Goal: Task Accomplishment & Management: Manage account settings

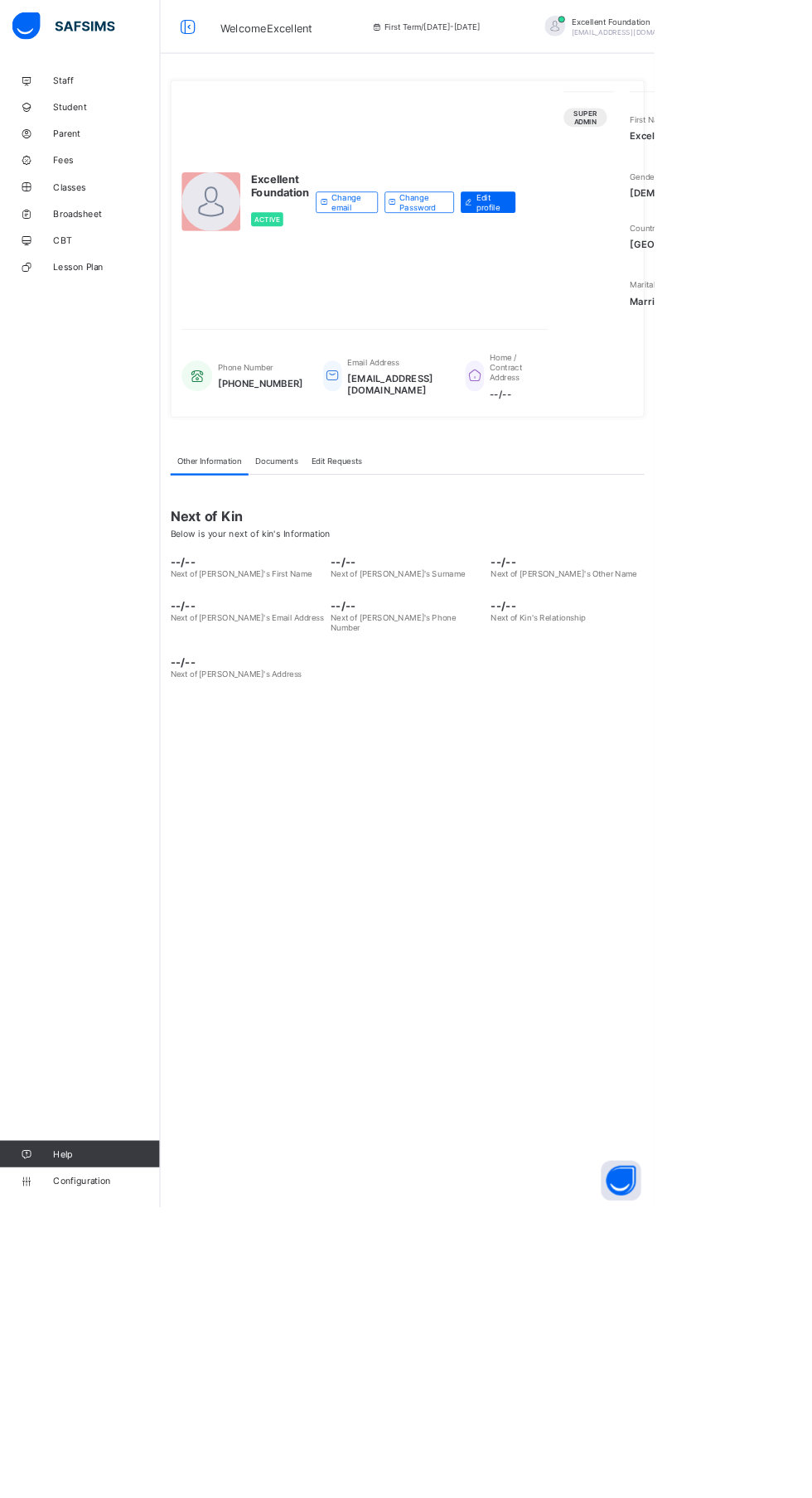
click at [14, 30] on div at bounding box center [77, 33] width 131 height 37
